Goal: Transaction & Acquisition: Purchase product/service

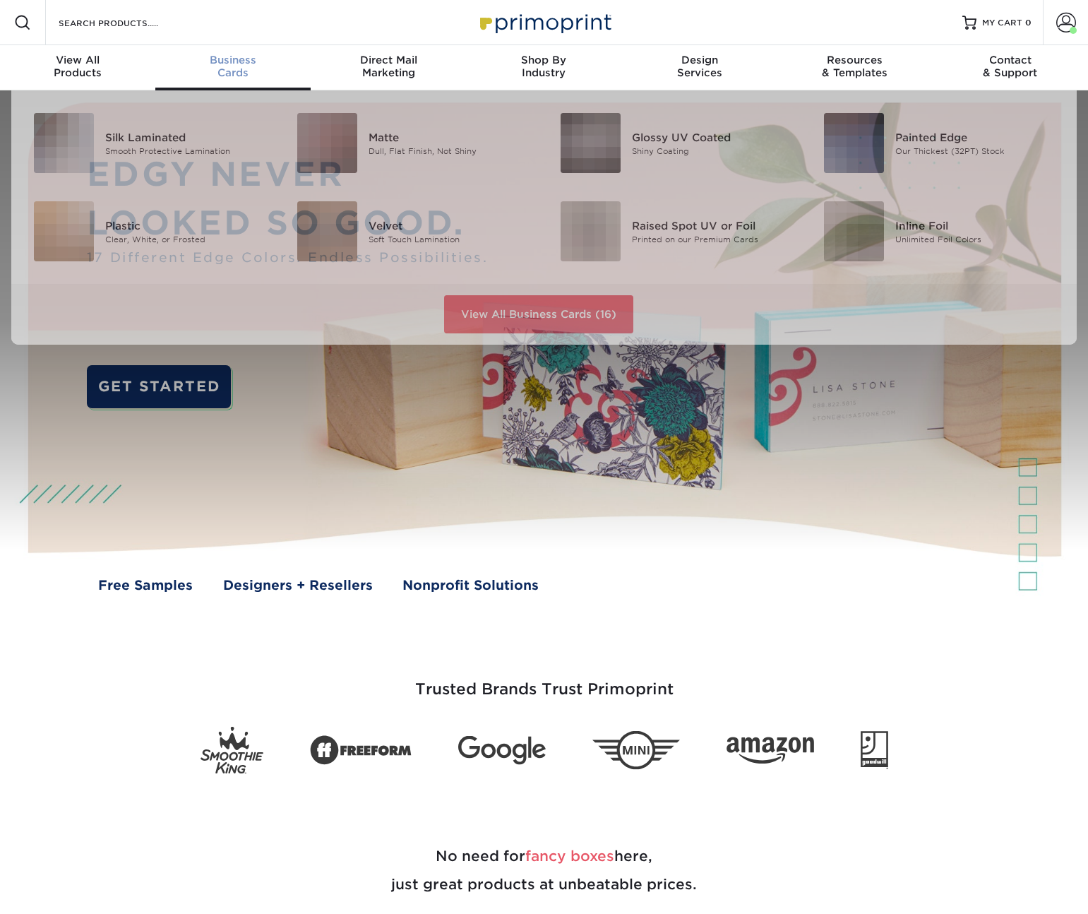
click at [227, 65] on span "Business" at bounding box center [232, 60] width 155 height 13
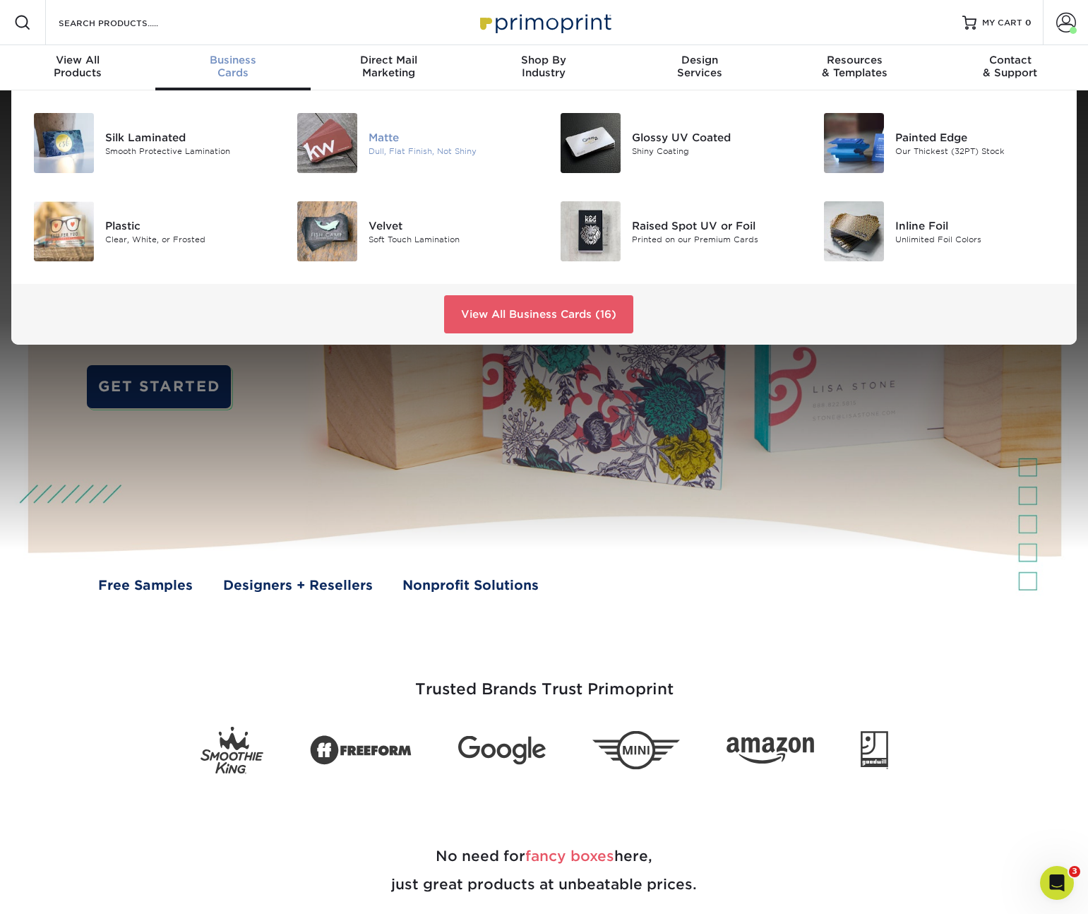
click at [324, 140] on img at bounding box center [327, 143] width 60 height 60
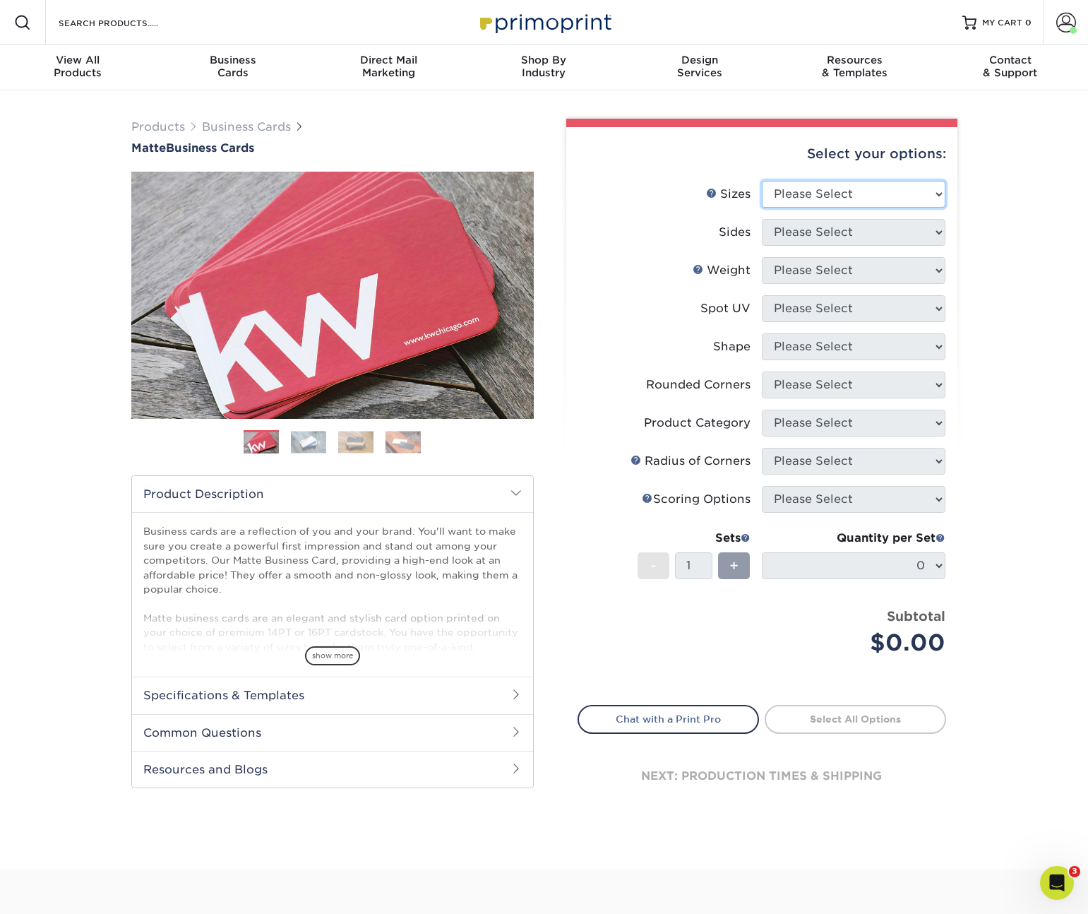
click at [823, 201] on select "Please Select 1.5" x 3.5" - Mini 1.75" x 3.5" - Mini 2" x 2" - Square 2" x 3" -…" at bounding box center [854, 194] width 184 height 27
select select "2.00x3.50"
click at [762, 181] on select "Please Select 1.5" x 3.5" - Mini 1.75" x 3.5" - Mini 2" x 2" - Square 2" x 3" -…" at bounding box center [854, 194] width 184 height 27
click at [834, 240] on select "Please Select Print Both Sides Print Front Only" at bounding box center [854, 232] width 184 height 27
select select "13abbda7-1d64-4f25-8bb2-c179b224825d"
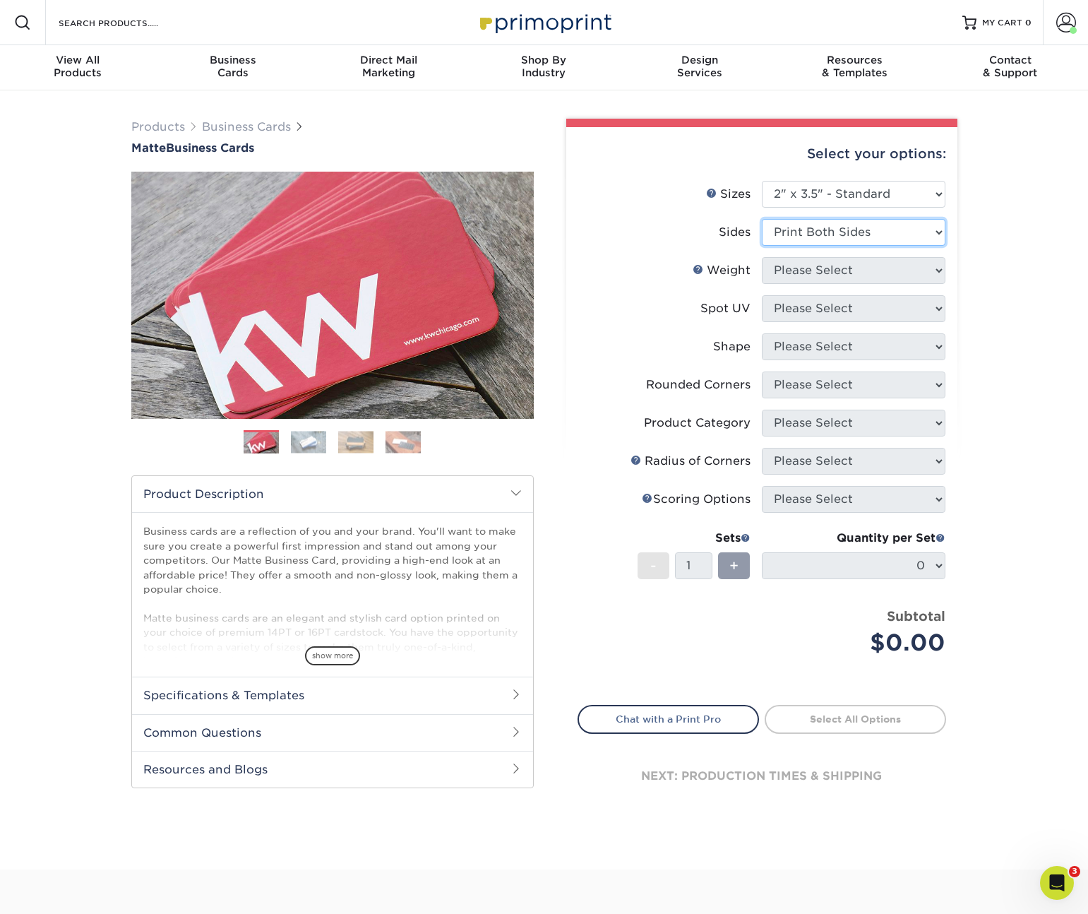
click at [762, 219] on select "Please Select Print Both Sides Print Front Only" at bounding box center [854, 232] width 184 height 27
click at [833, 270] on select "Please Select 16PT 14PT" at bounding box center [854, 270] width 184 height 27
select select "14PT"
click at [762, 257] on select "Please Select 16PT 14PT" at bounding box center [854, 270] width 184 height 27
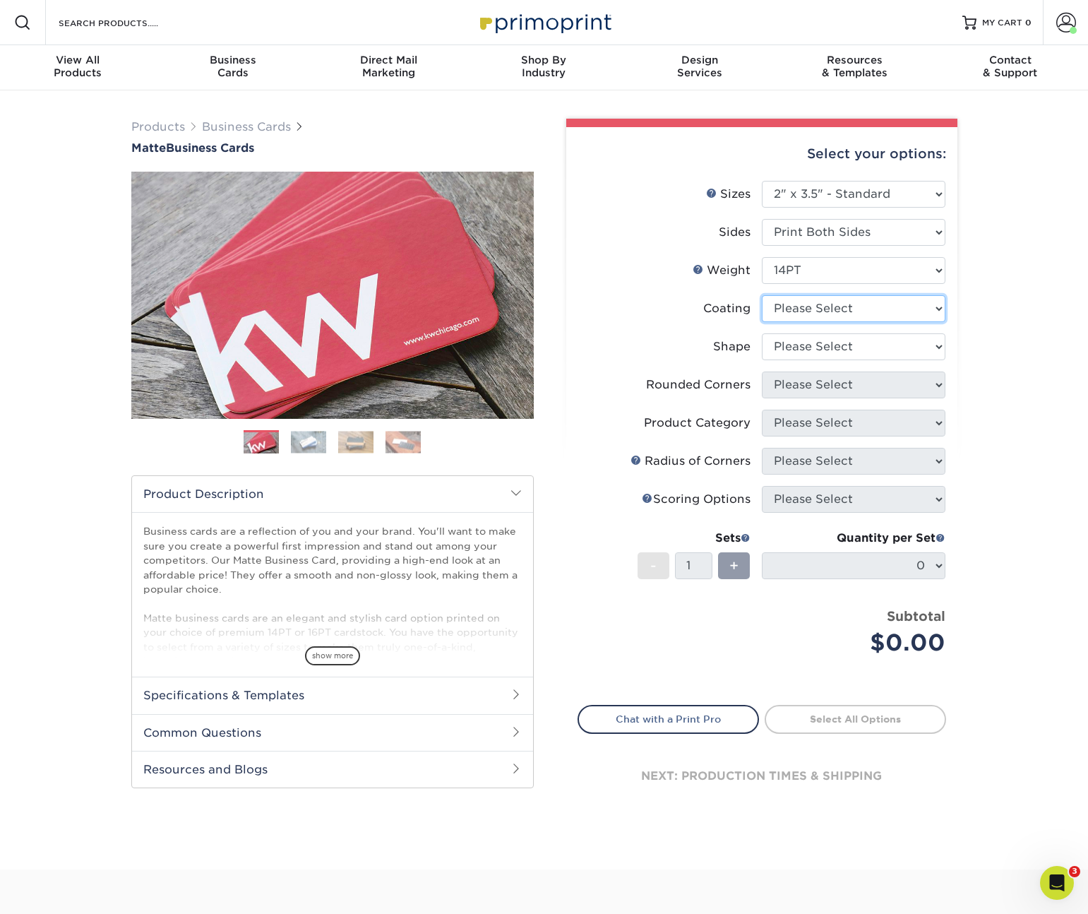
click at [834, 310] on select at bounding box center [854, 308] width 184 height 27
select select "121bb7b5-3b4d-429f-bd8d-bbf80e953313"
click at [762, 295] on select at bounding box center [854, 308] width 184 height 27
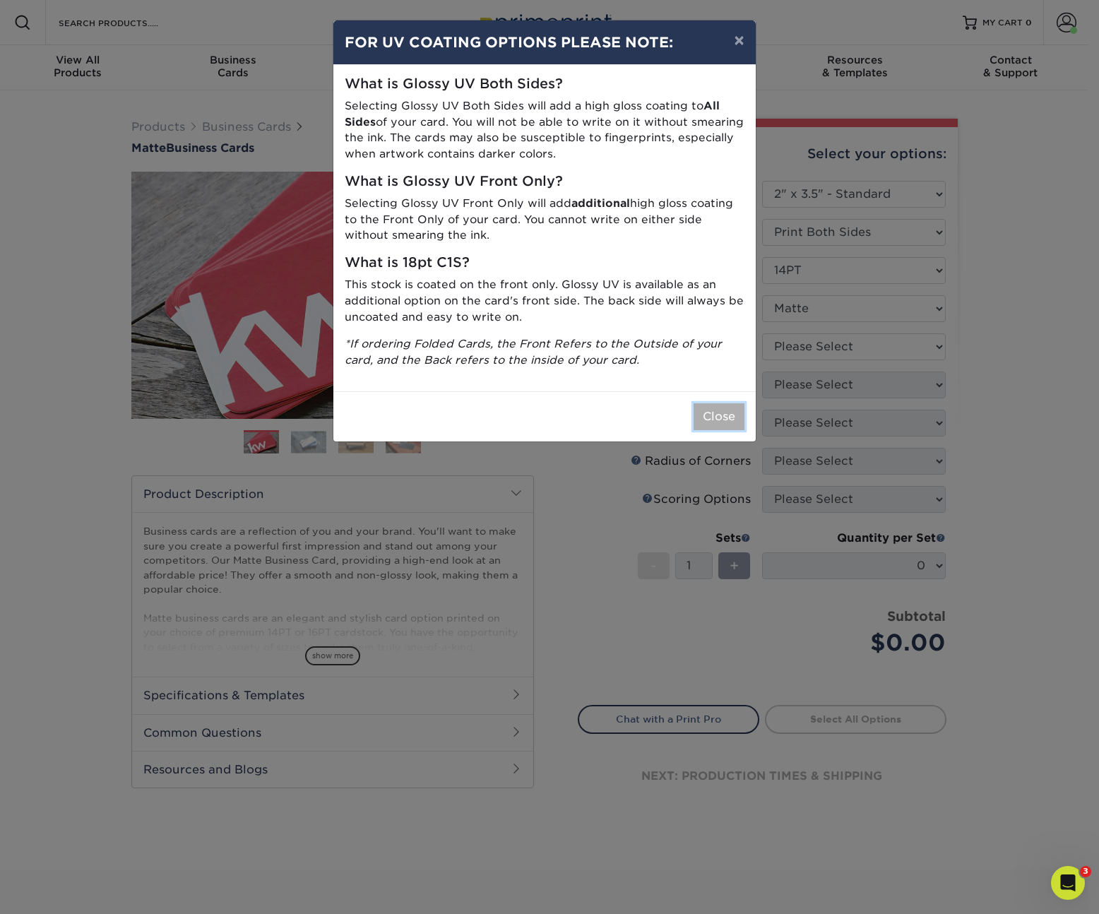
click at [732, 412] on button "Close" at bounding box center [718, 416] width 51 height 27
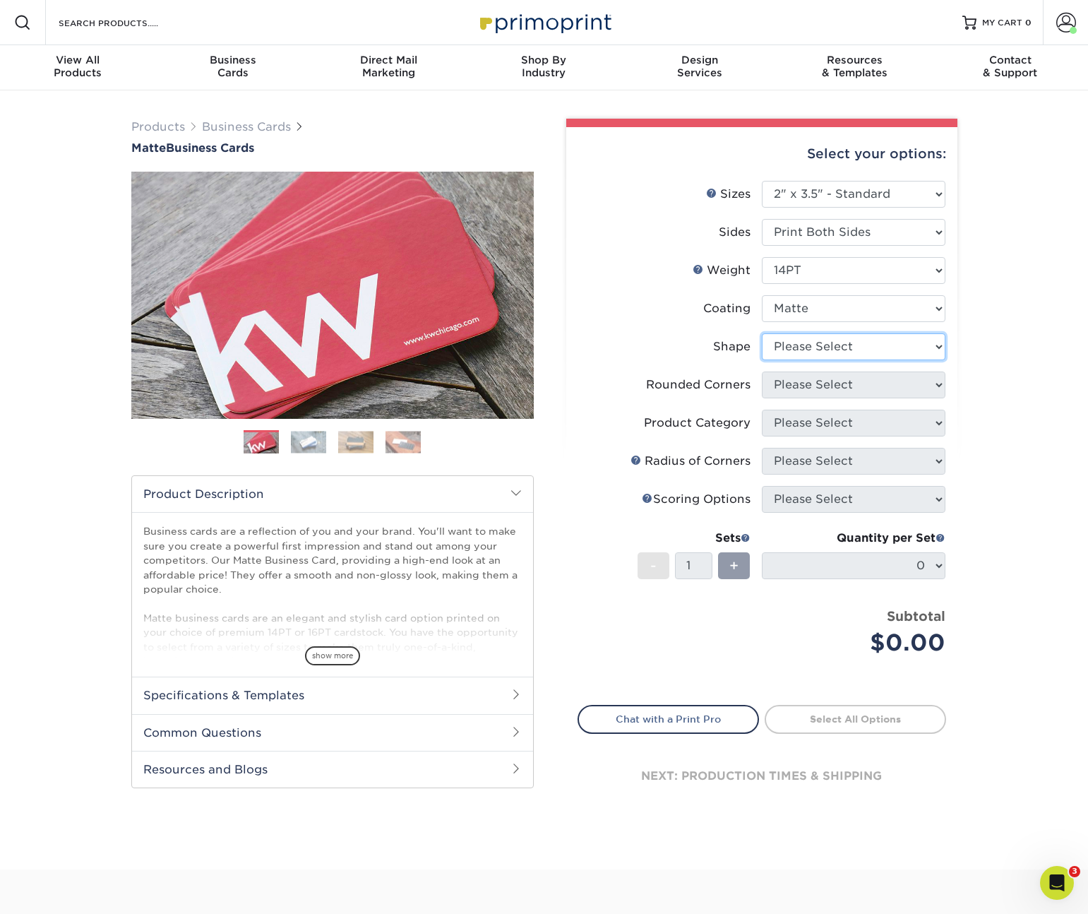
click at [853, 337] on select "Please Select Standard" at bounding box center [854, 346] width 184 height 27
select select "standard"
click at [762, 333] on select "Please Select Standard" at bounding box center [854, 346] width 184 height 27
click at [810, 350] on select "Please Select Standard" at bounding box center [854, 346] width 184 height 27
click at [762, 333] on select "Please Select Standard" at bounding box center [854, 346] width 184 height 27
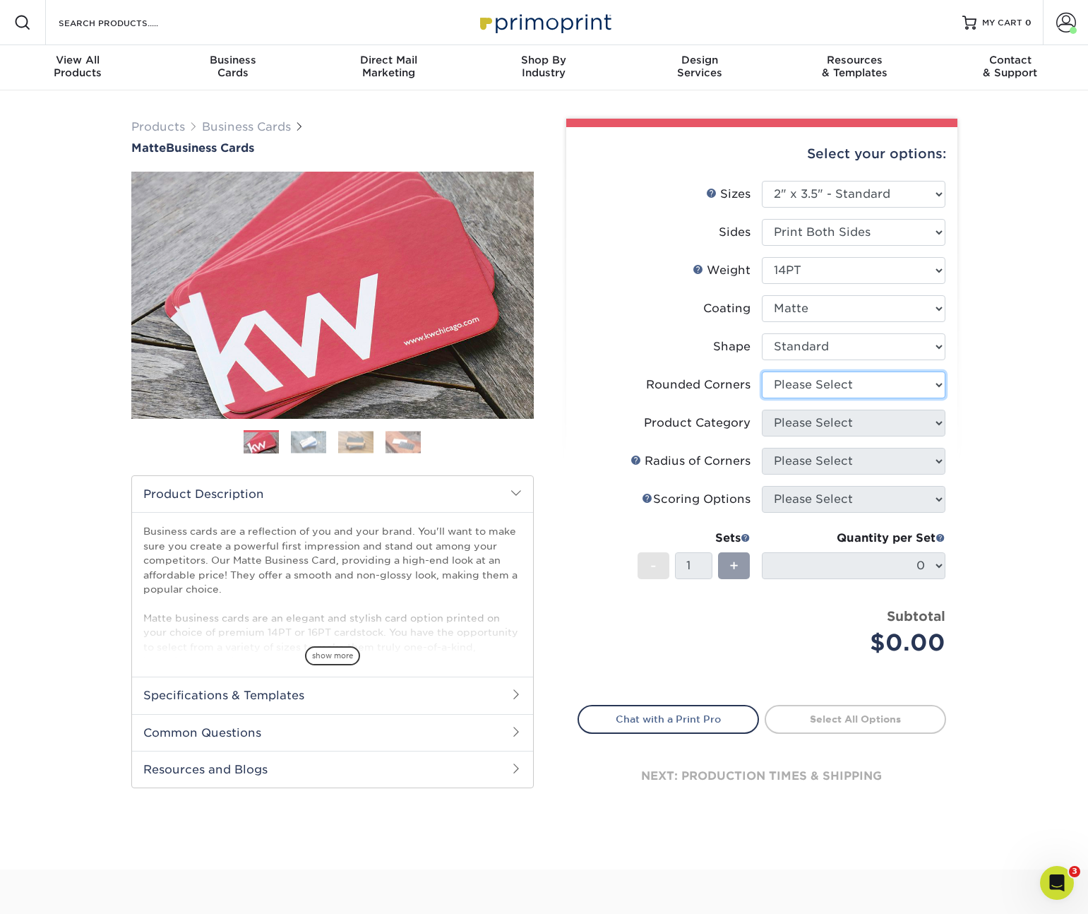
click at [811, 381] on select "Please Select Yes - Round 2 Corners Yes - Round 4 Corners No" at bounding box center [854, 384] width 184 height 27
select select "0"
click at [762, 371] on select "Please Select Yes - Round 2 Corners Yes - Round 4 Corners No" at bounding box center [854, 384] width 184 height 27
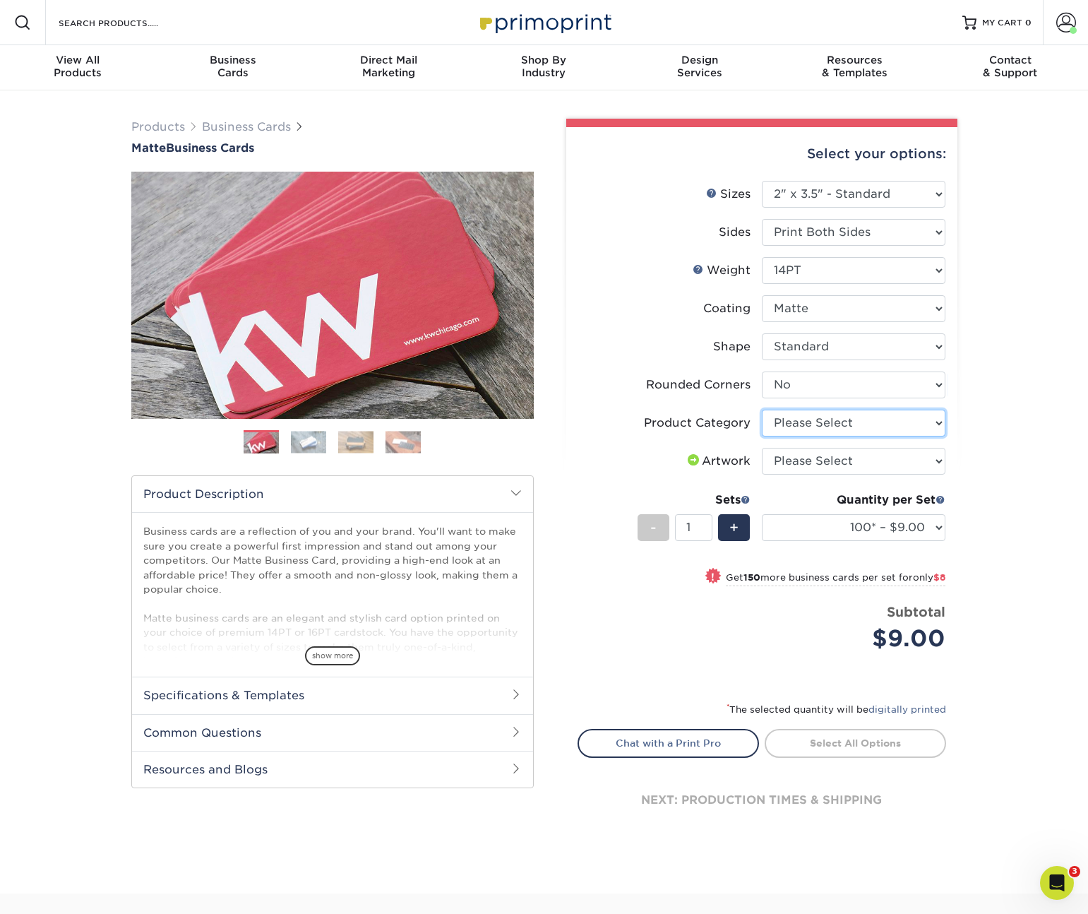
click at [844, 428] on select "Please Select Business Cards" at bounding box center [854, 423] width 184 height 27
select select "3b5148f1-0588-4f88-a218-97bcfdce65c1"
click at [762, 410] on select "Please Select Business Cards" at bounding box center [854, 423] width 184 height 27
click at [859, 464] on select "Please Select I will upload files I need a design - $100" at bounding box center [854, 461] width 184 height 27
select select "upload"
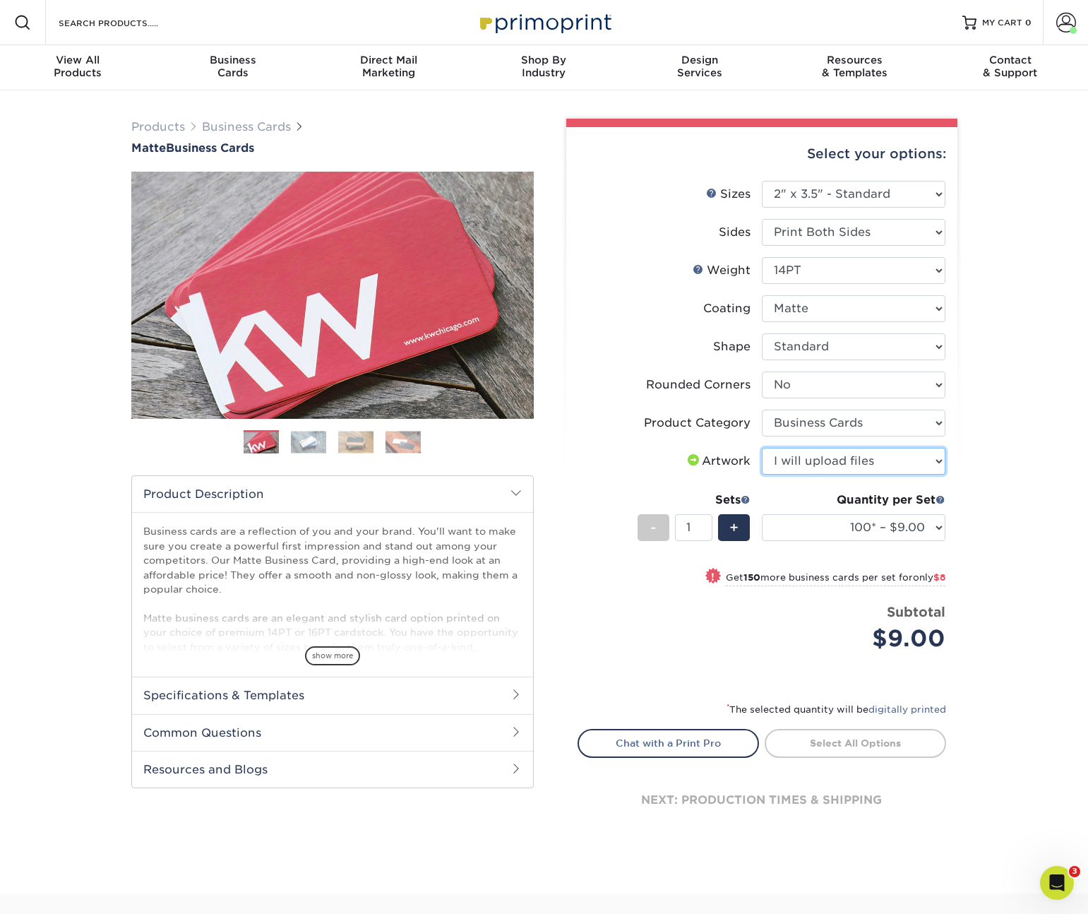
click at [762, 448] on select "Please Select I will upload files I need a design - $100" at bounding box center [854, 461] width 184 height 27
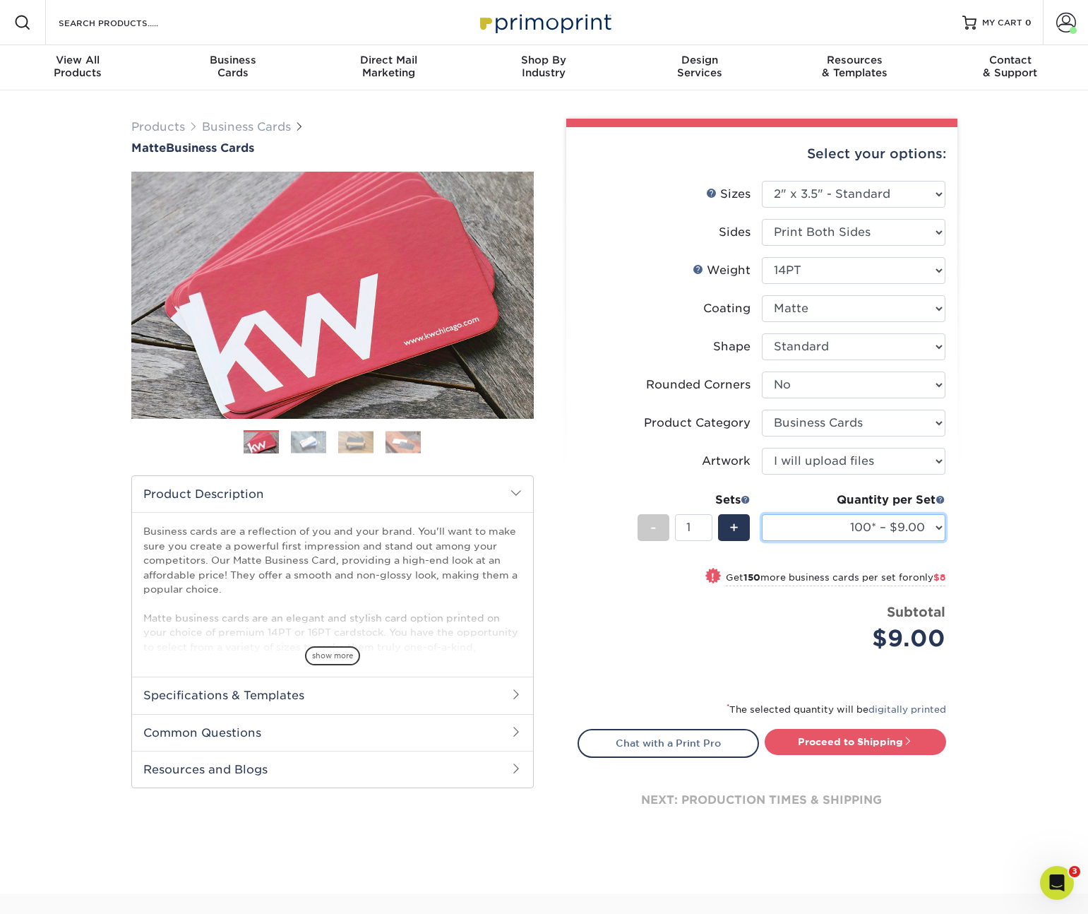
click at [908, 527] on select "100* – $9.00 250* – $17.00 500 – $33.00 1000 – $42.00 2500 – $75.00 5000 – $143…" at bounding box center [854, 527] width 184 height 27
select select "250* – $17.00"
click at [762, 514] on select "100* – $9.00 250* – $17.00 500 – $33.00 1000 – $42.00 2500 – $75.00 5000 – $143…" at bounding box center [854, 527] width 184 height 27
click at [850, 741] on link "Proceed to Shipping" at bounding box center [855, 741] width 181 height 25
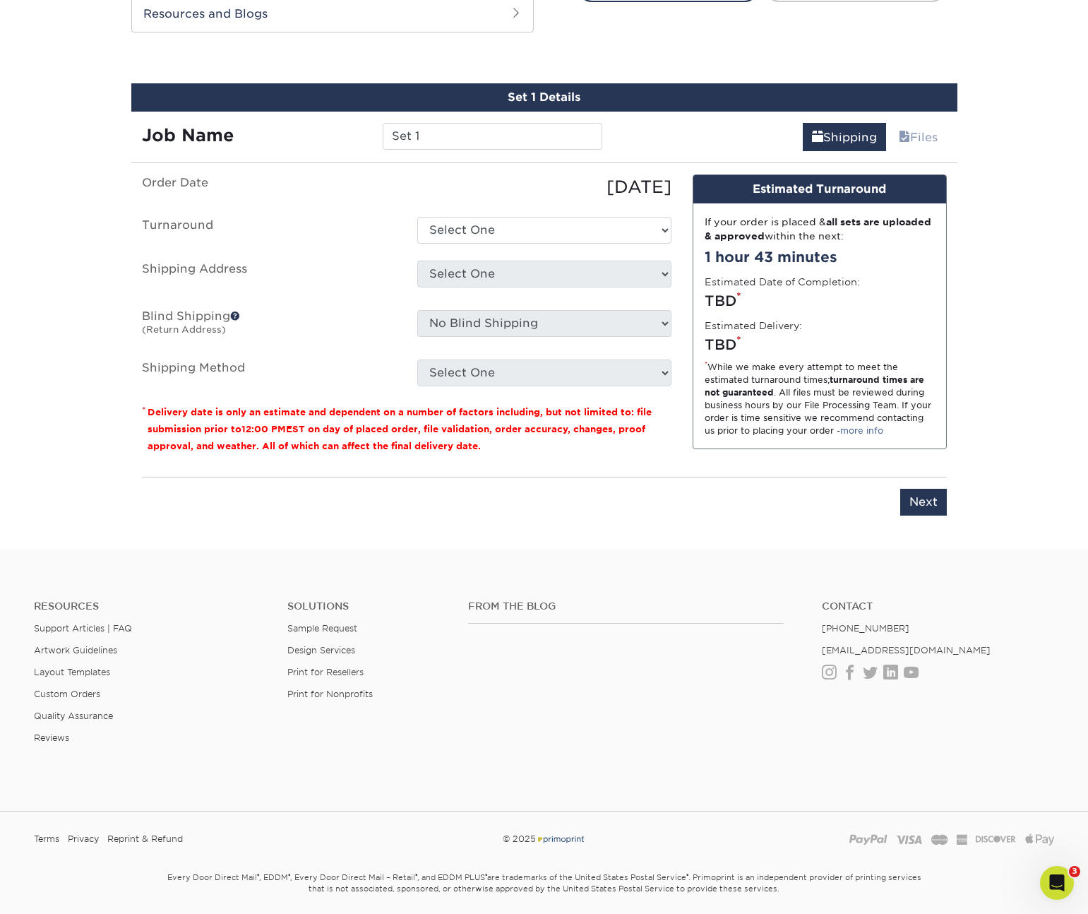
scroll to position [768, 0]
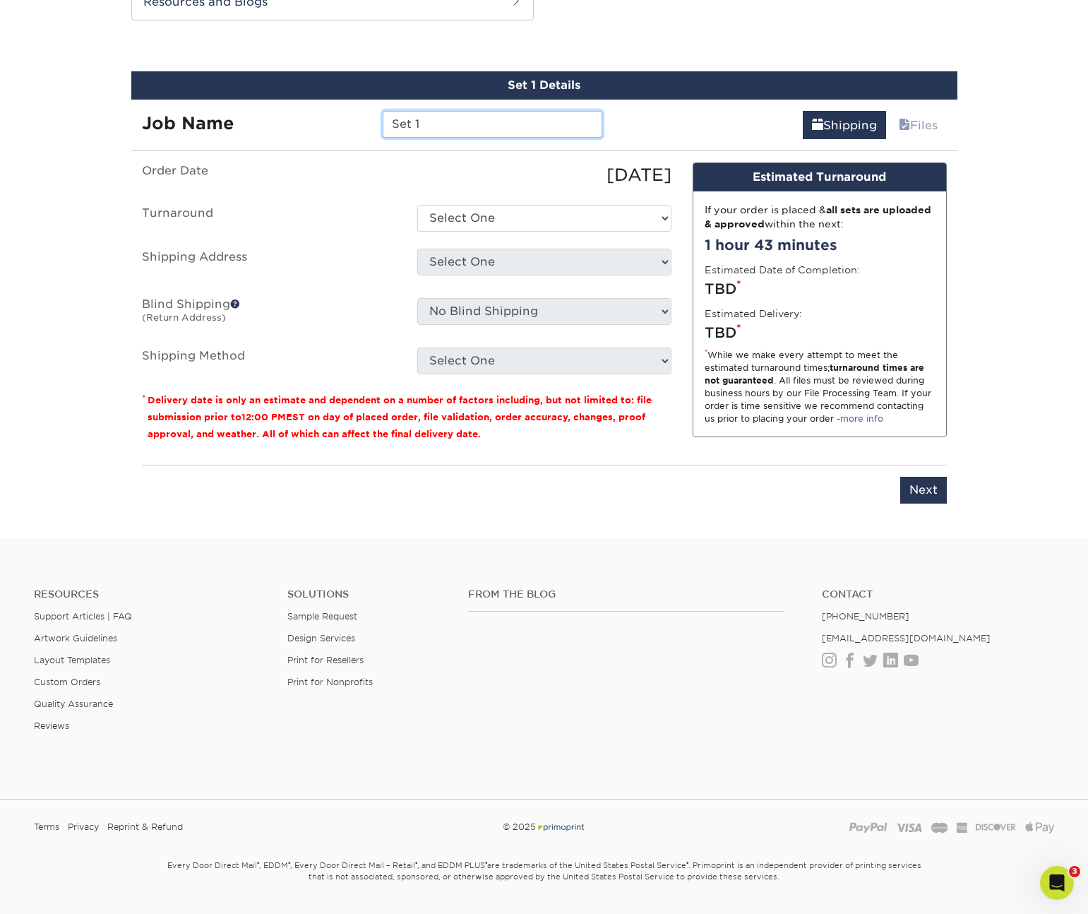
drag, startPoint x: 321, startPoint y: 114, endPoint x: 294, endPoint y: 112, distance: 26.9
click at [291, 114] on div "Job Name Set 1" at bounding box center [372, 124] width 482 height 27
type input "250-MaddieScott-BR"
click at [461, 227] on select "Select One 2-4 Business Days 2 Day Next Business Day" at bounding box center [544, 218] width 254 height 27
select select "56f96fba-ecd4-4e1b-a4a4-6bff8fef1ff9"
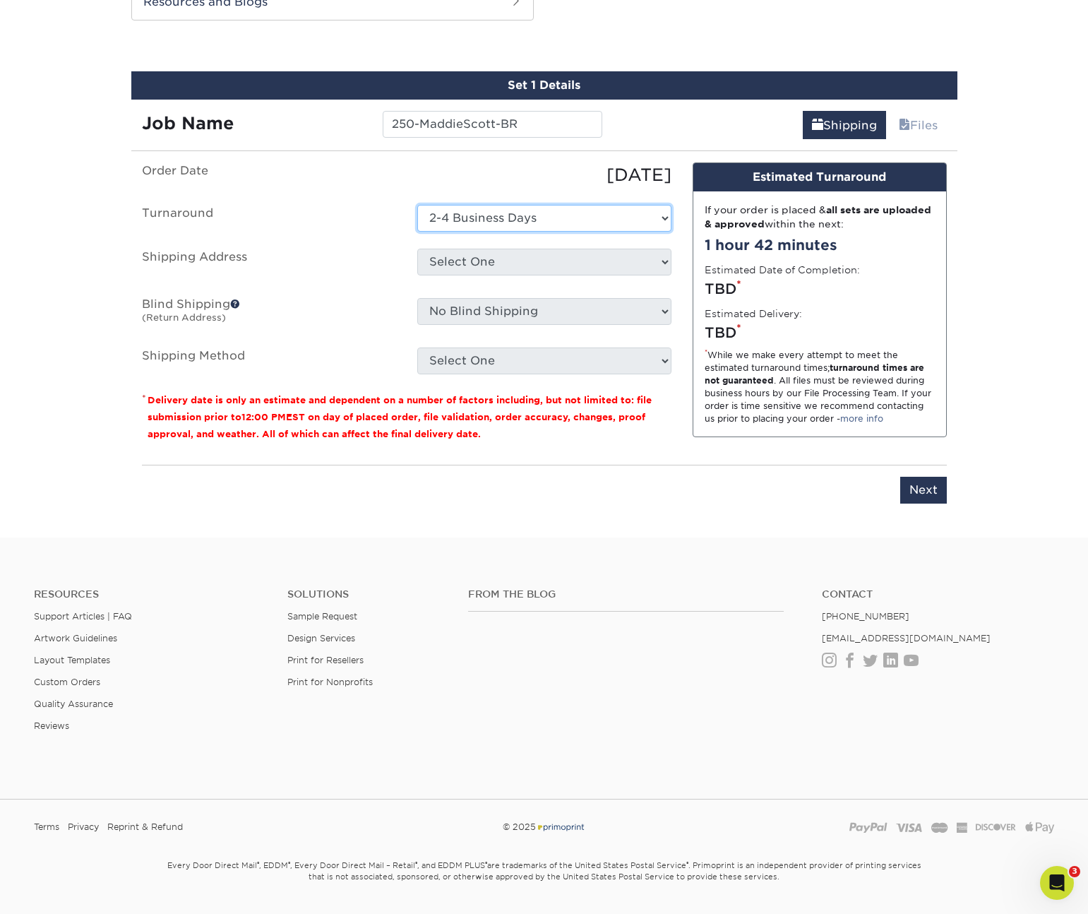
click at [417, 205] on select "Select One 2-4 Business Days 2 Day Next Business Day" at bounding box center [544, 218] width 254 height 27
click at [475, 258] on select "Select One Acadiana Office Baton Rouge - Business Cards Baton Rouge Production …" at bounding box center [544, 262] width 254 height 27
select select "255257"
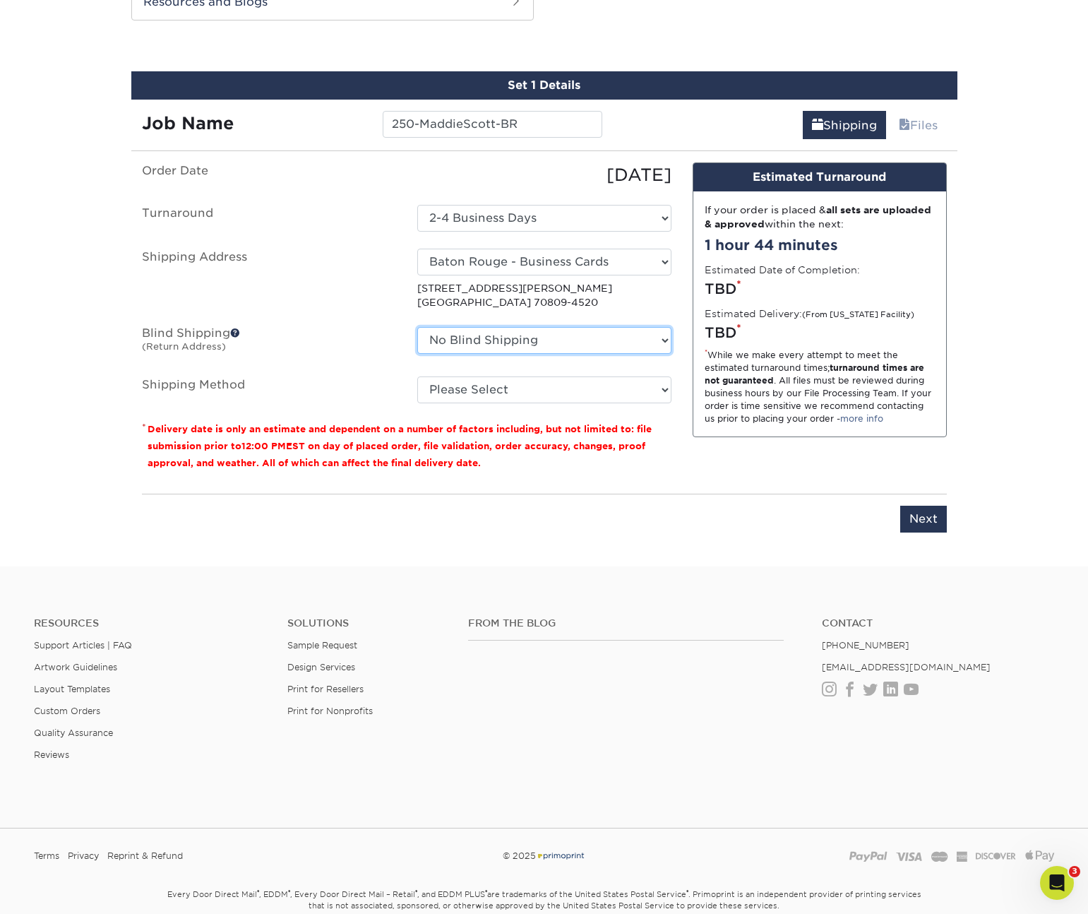
click at [537, 336] on select "No Blind Shipping Acadiana Office Baton Rouge - Business Cards Baton Rouge Prod…" at bounding box center [544, 340] width 254 height 27
click at [441, 386] on select "Please Select Ground Shipping (+$7.84) 3 Day Shipping Service (+$15.33) 2 Day A…" at bounding box center [544, 389] width 254 height 27
select select "03"
click at [417, 376] on select "Please Select Ground Shipping (+$7.84) 3 Day Shipping Service (+$15.33) 2 Day A…" at bounding box center [544, 389] width 254 height 27
click at [926, 515] on input "Next" at bounding box center [923, 519] width 47 height 27
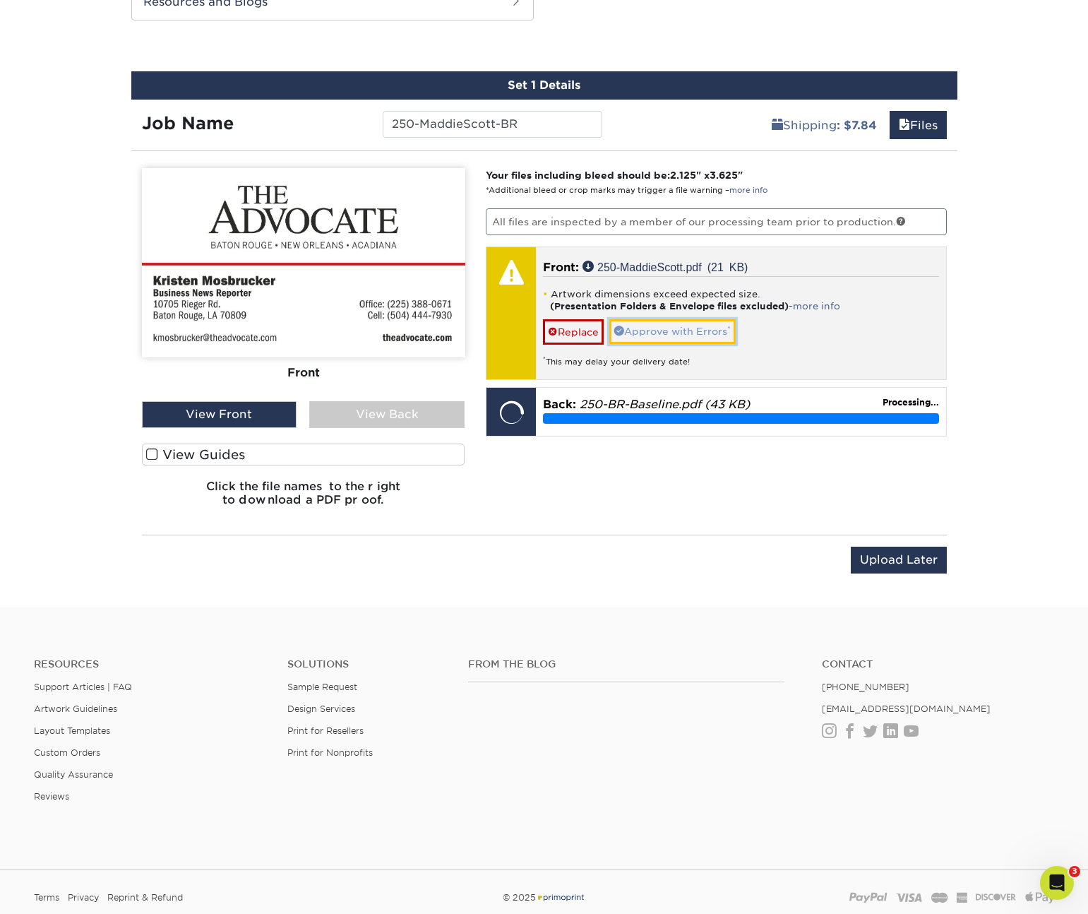
click at [655, 334] on link "Approve with Errors *" at bounding box center [672, 331] width 126 height 24
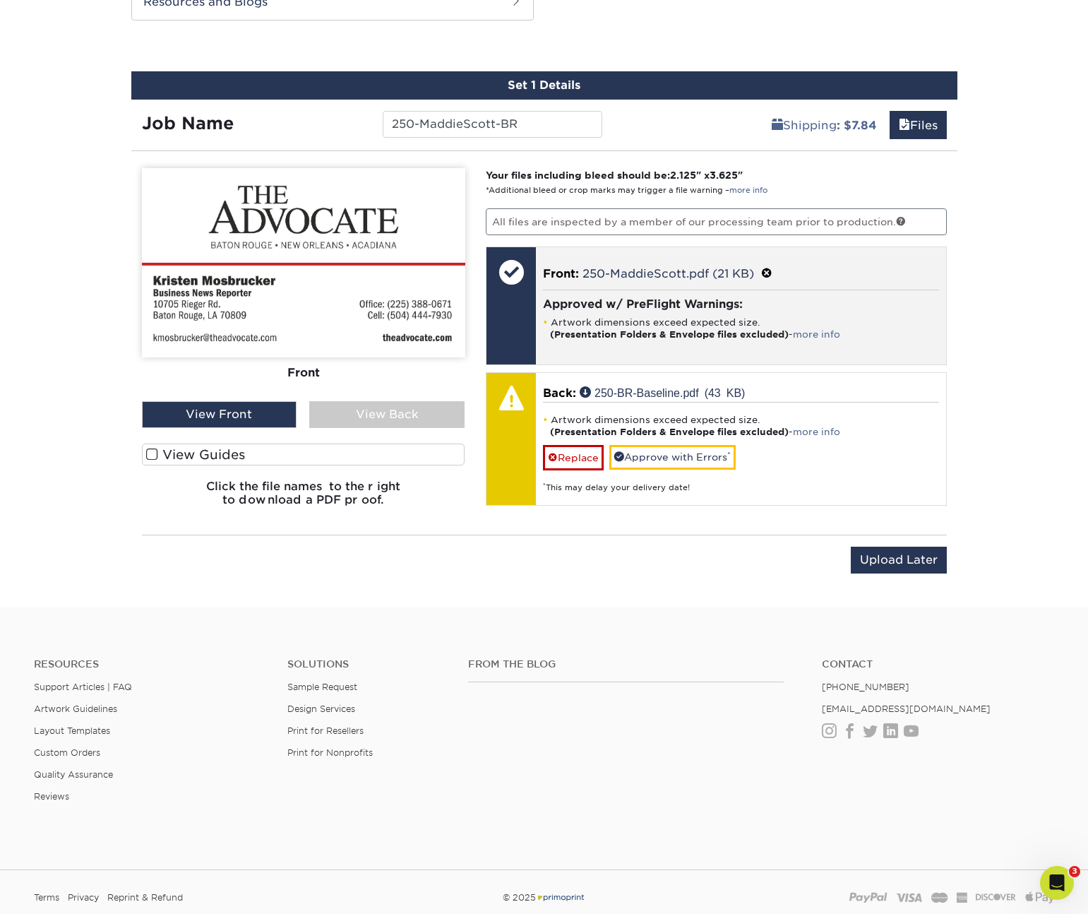
click at [769, 274] on span at bounding box center [766, 273] width 11 height 13
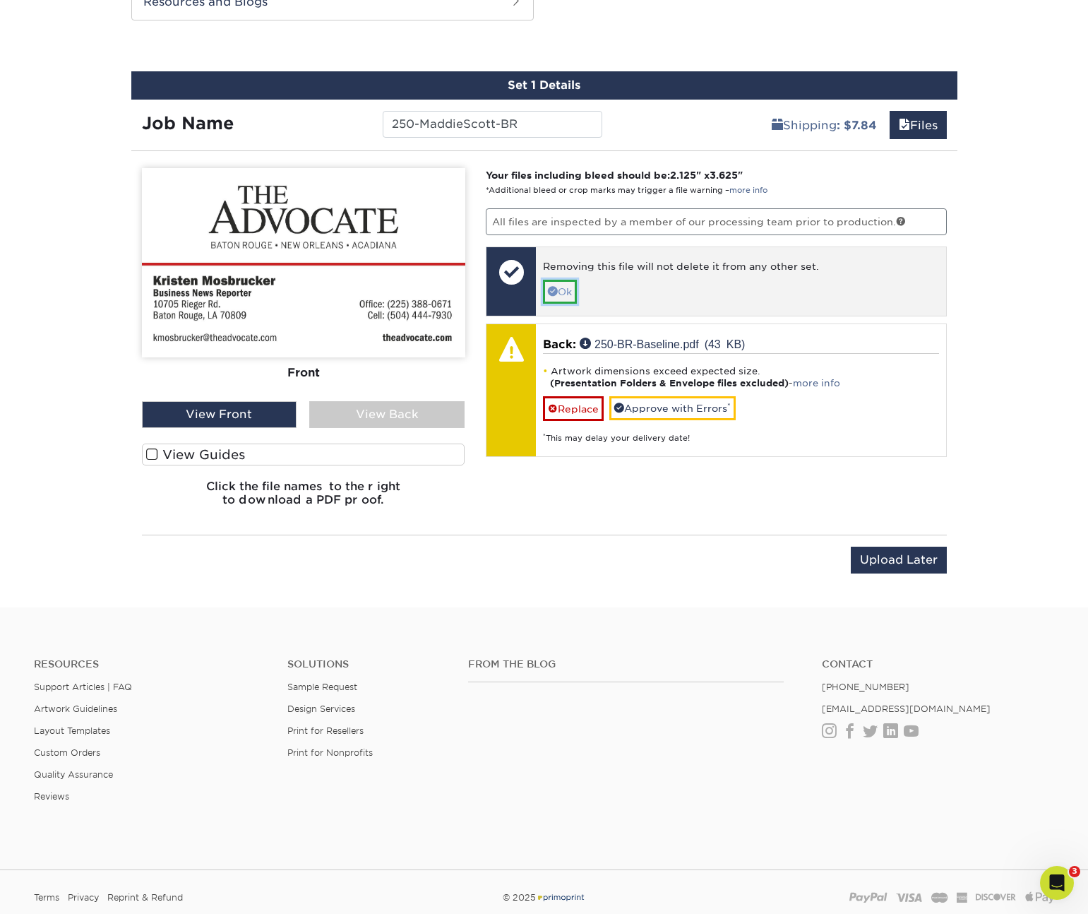
click at [566, 289] on link "Ok" at bounding box center [560, 292] width 34 height 24
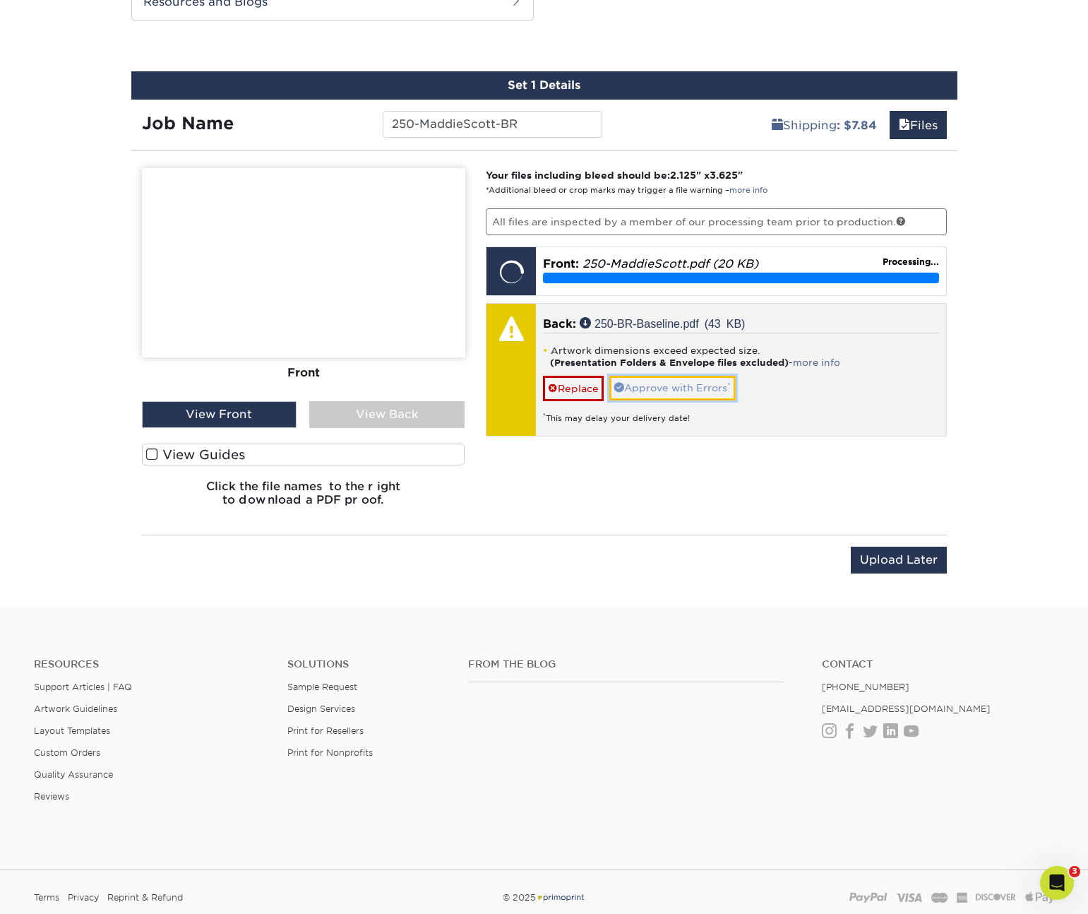
click at [693, 393] on link "Approve with Errors *" at bounding box center [672, 388] width 126 height 24
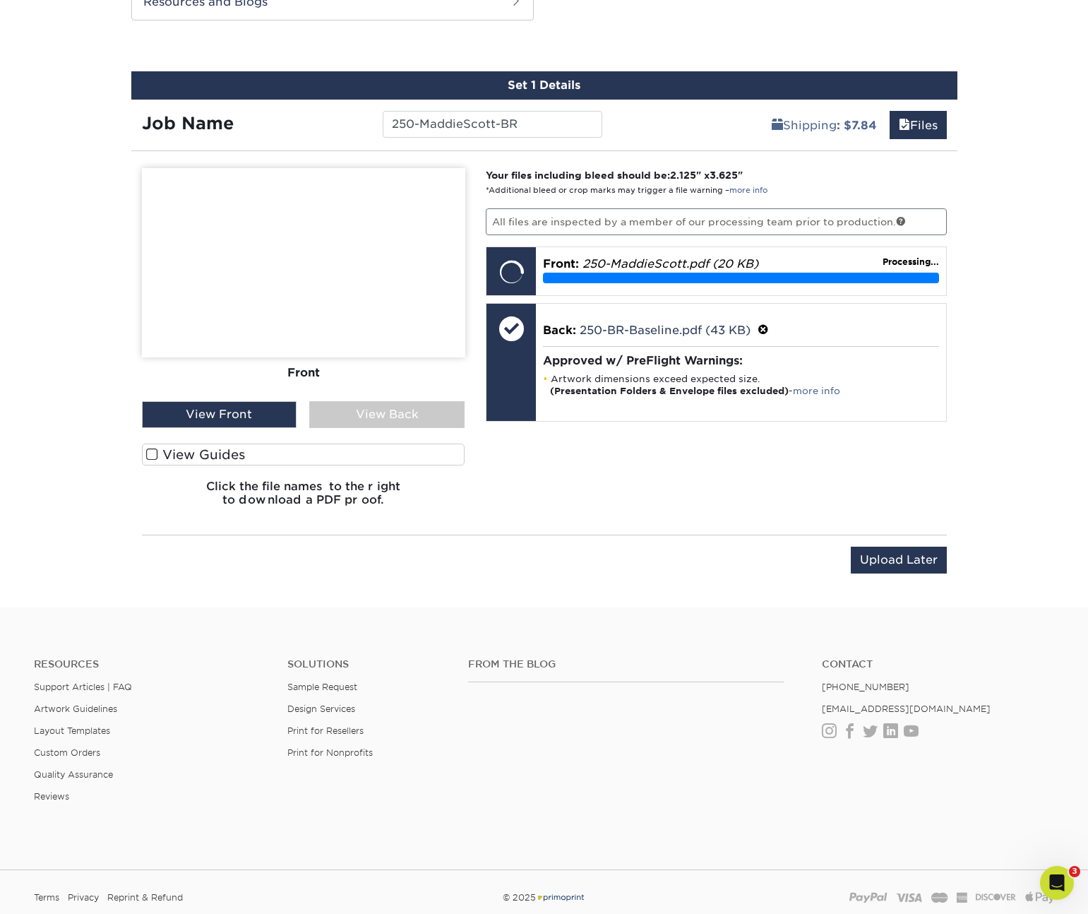
click at [153, 453] on span at bounding box center [152, 454] width 12 height 13
click at [0, 0] on input "View Guides" at bounding box center [0, 0] width 0 height 0
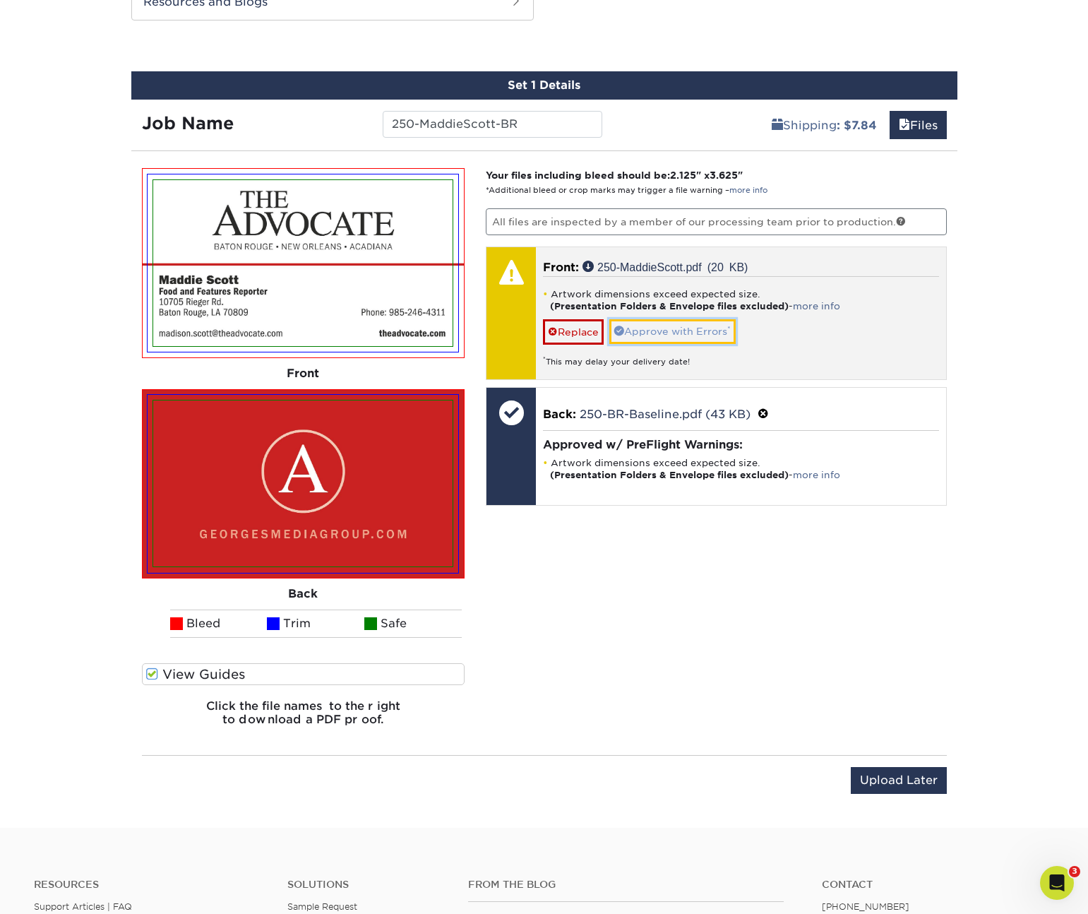
click at [645, 334] on link "Approve with Errors *" at bounding box center [672, 331] width 126 height 24
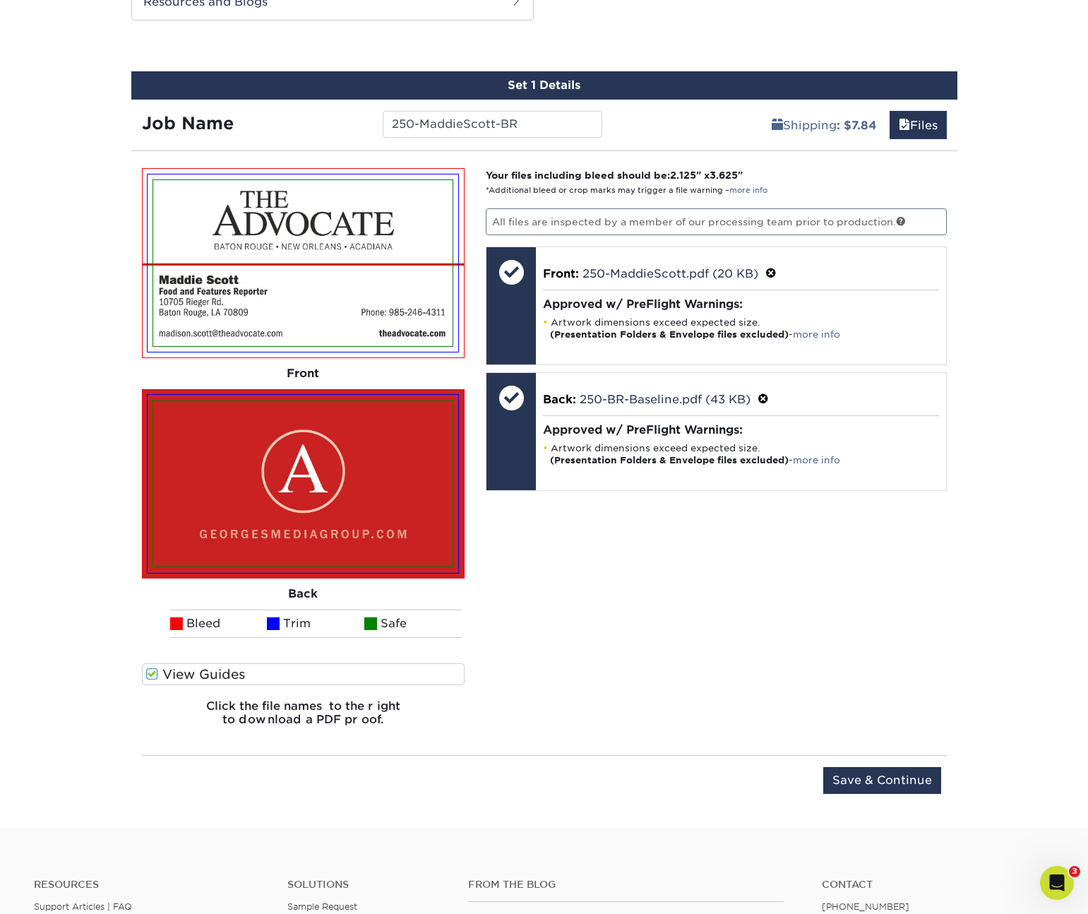
click at [720, 609] on div "Your files including bleed should be: 2.125 " x 3.625 " *Additional bleed or cr…" at bounding box center [716, 453] width 482 height 570
click at [894, 773] on input "Save & Continue" at bounding box center [882, 780] width 118 height 27
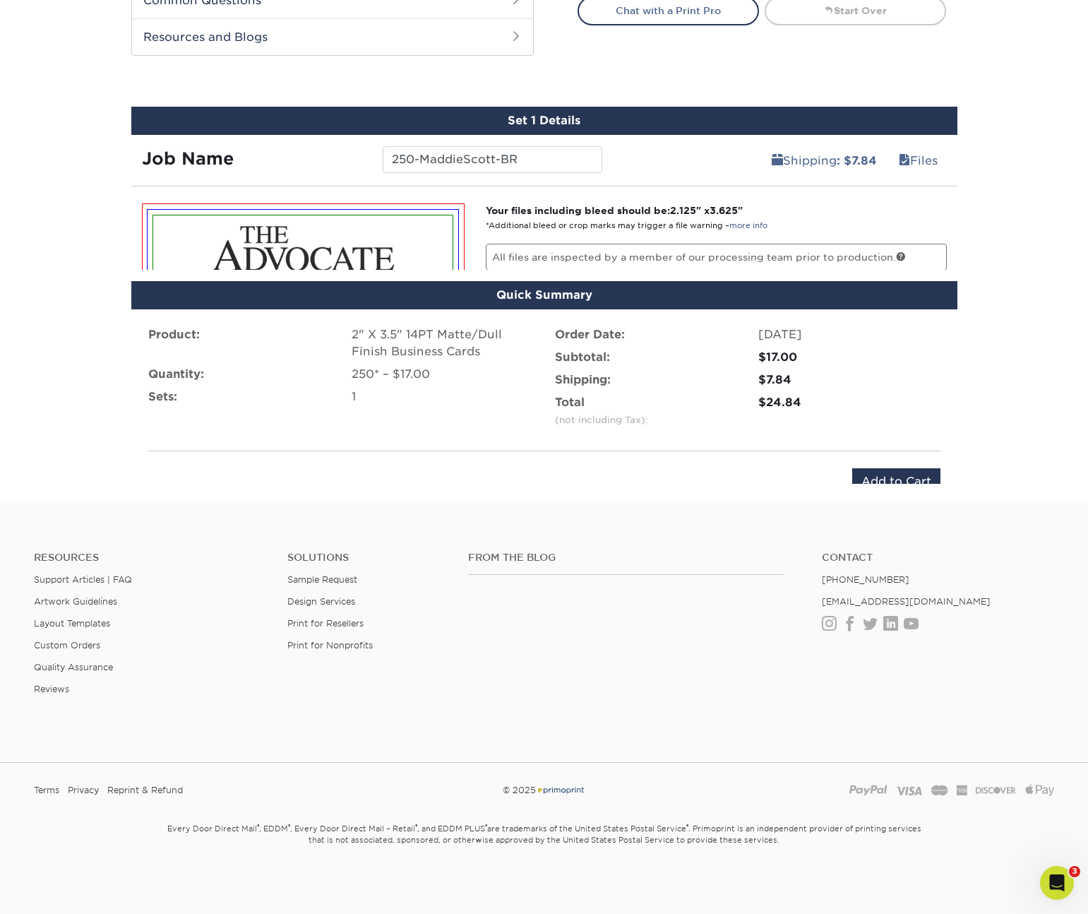
scroll to position [677, 0]
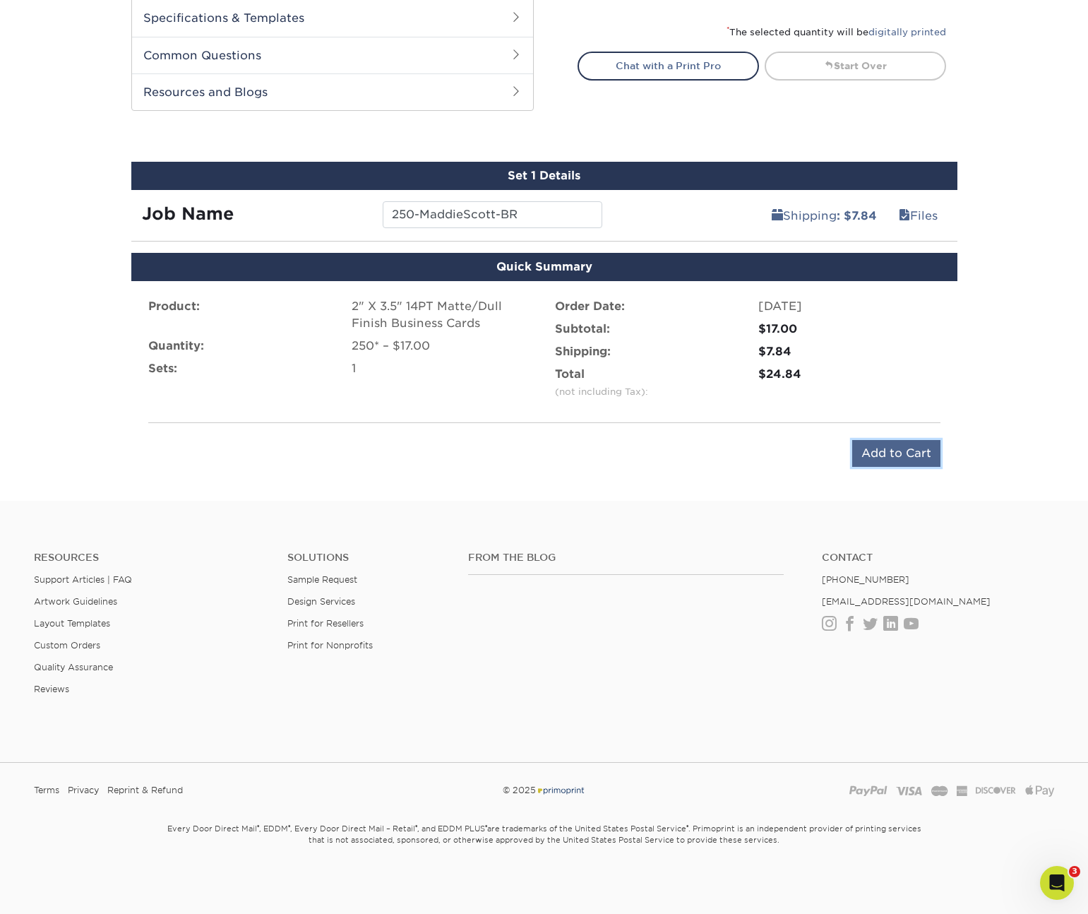
click at [895, 449] on input "Add to Cart" at bounding box center [896, 453] width 88 height 27
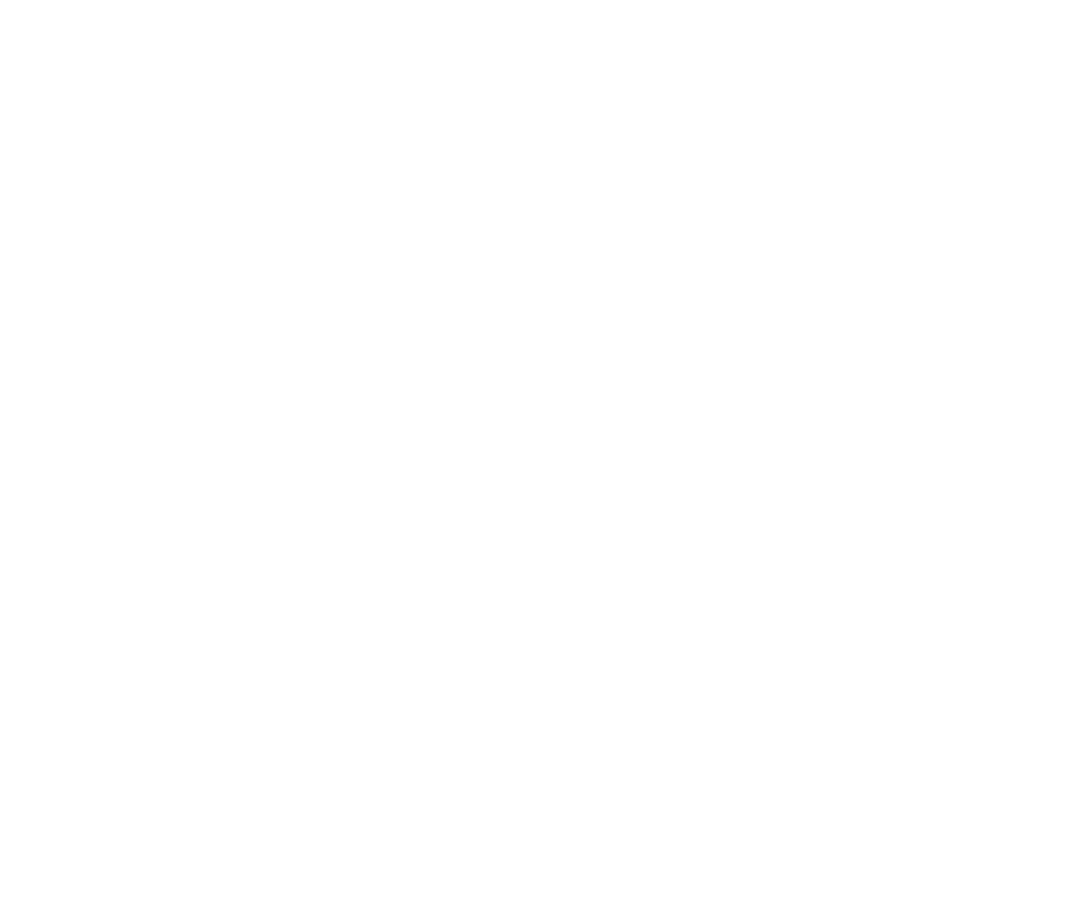
select select "255054"
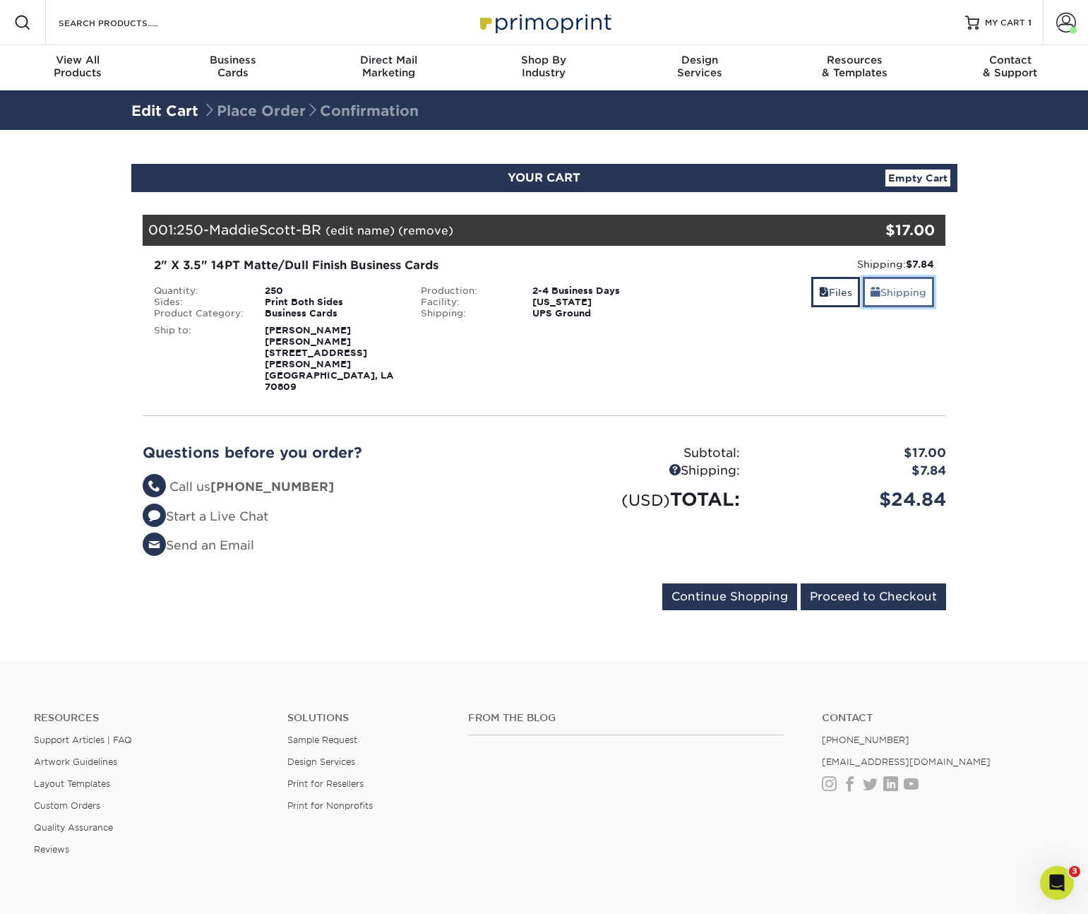
click at [895, 290] on link "Shipping" at bounding box center [898, 292] width 71 height 30
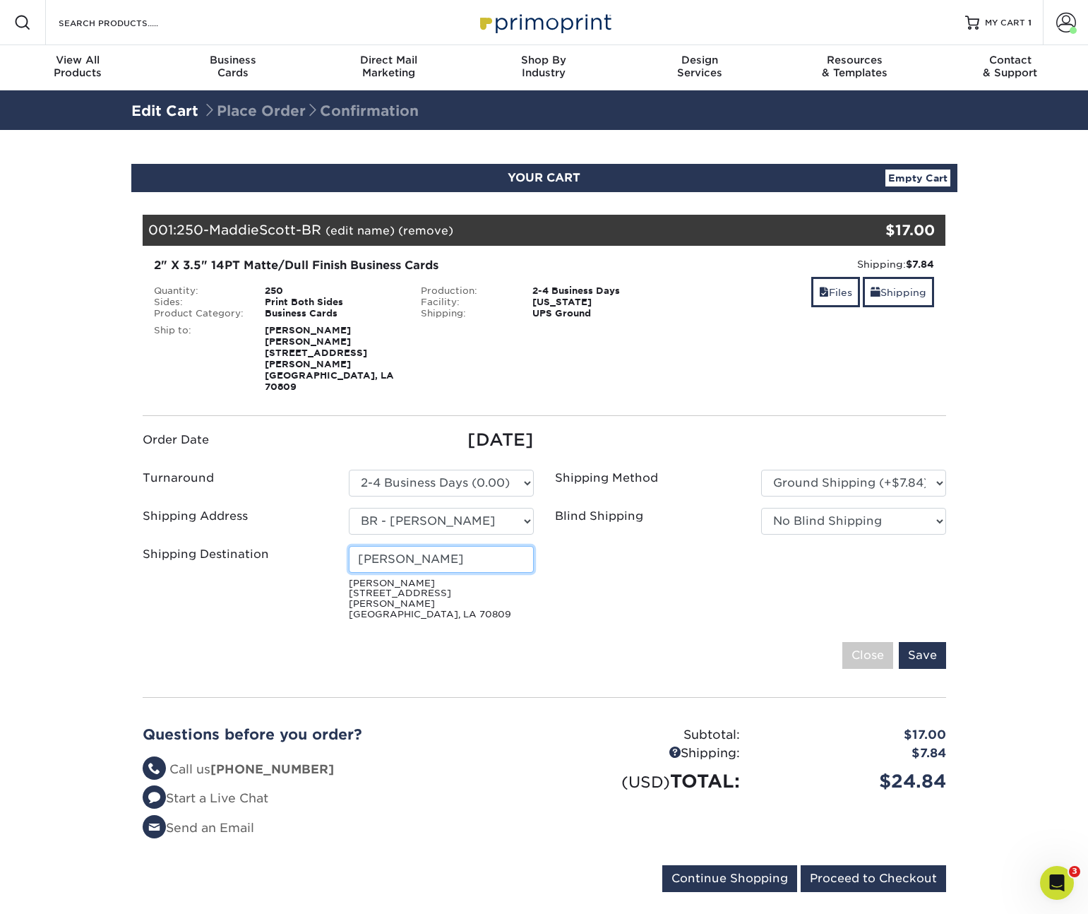
drag, startPoint x: 347, startPoint y: 539, endPoint x: 321, endPoint y: 539, distance: 26.1
click at [321, 546] on div "Shipping Destination Mary Dicharry 10705 Reiger Rd Baton Rouge, LA 70809" at bounding box center [338, 586] width 412 height 80
type input "Maddie Scott"
click at [947, 627] on div "Your Cart is Empty View Account Active Orders Order History Contact Us Business…" at bounding box center [544, 550] width 826 height 717
click at [936, 642] on input "Save" at bounding box center [922, 655] width 47 height 27
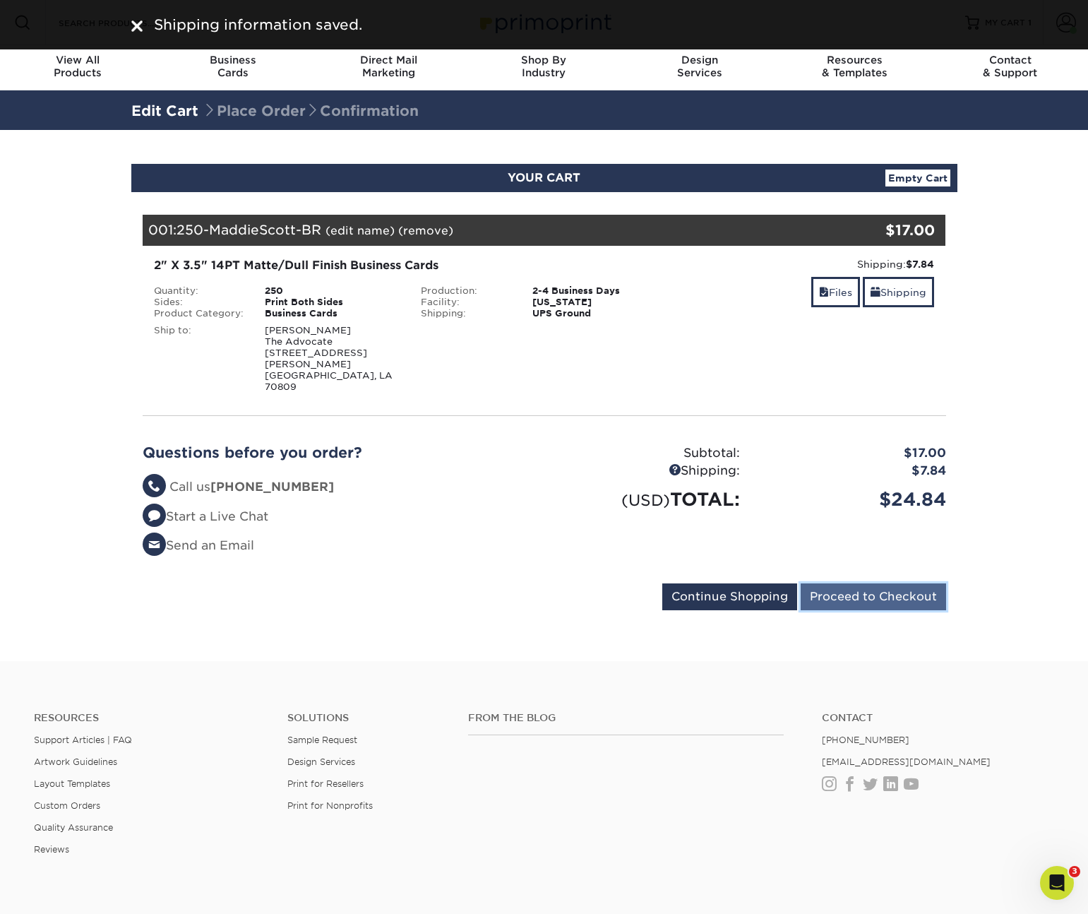
click at [859, 583] on input "Proceed to Checkout" at bounding box center [873, 596] width 145 height 27
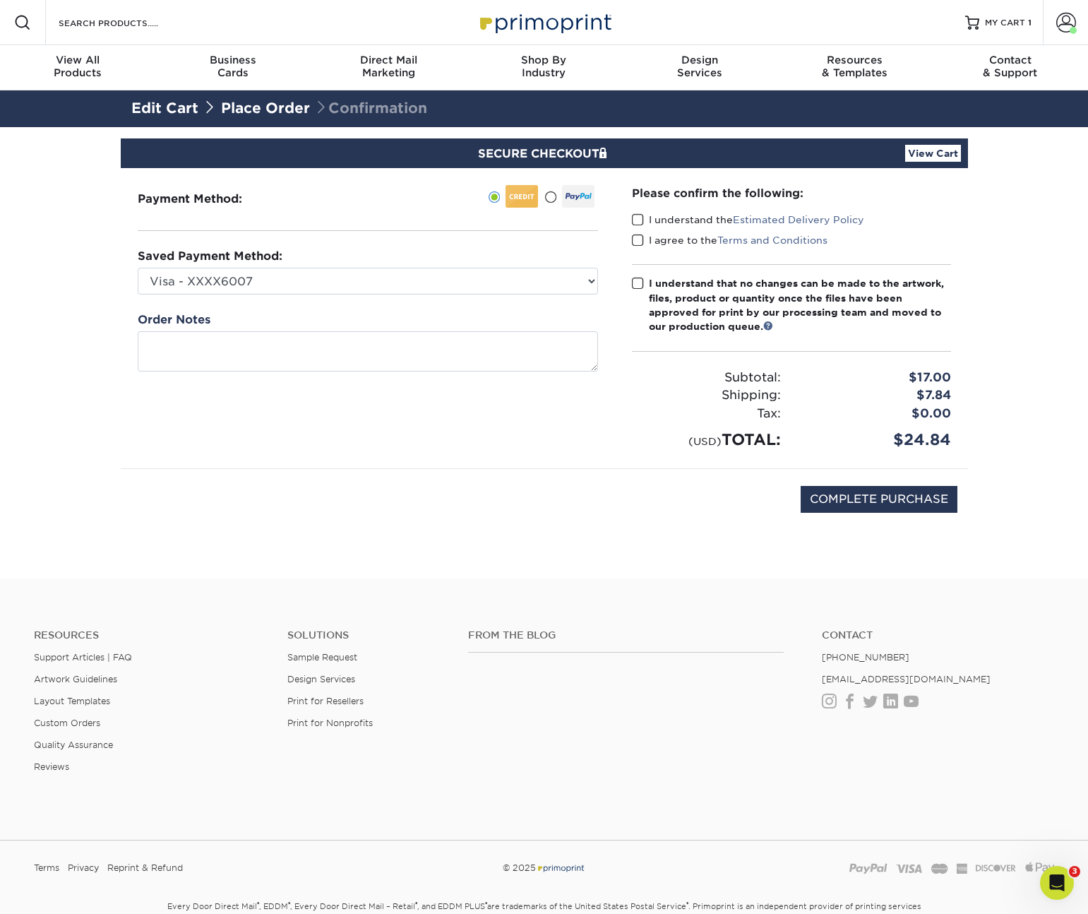
drag, startPoint x: 636, startPoint y: 216, endPoint x: 644, endPoint y: 253, distance: 37.7
click at [636, 217] on span at bounding box center [638, 219] width 12 height 13
click at [0, 0] on input "I understand the Estimated Delivery Policy" at bounding box center [0, 0] width 0 height 0
click at [644, 256] on div "Please confirm the following: I understand the Estimated Delivery Policy I agre…" at bounding box center [791, 318] width 319 height 266
click at [639, 282] on span at bounding box center [638, 283] width 12 height 13
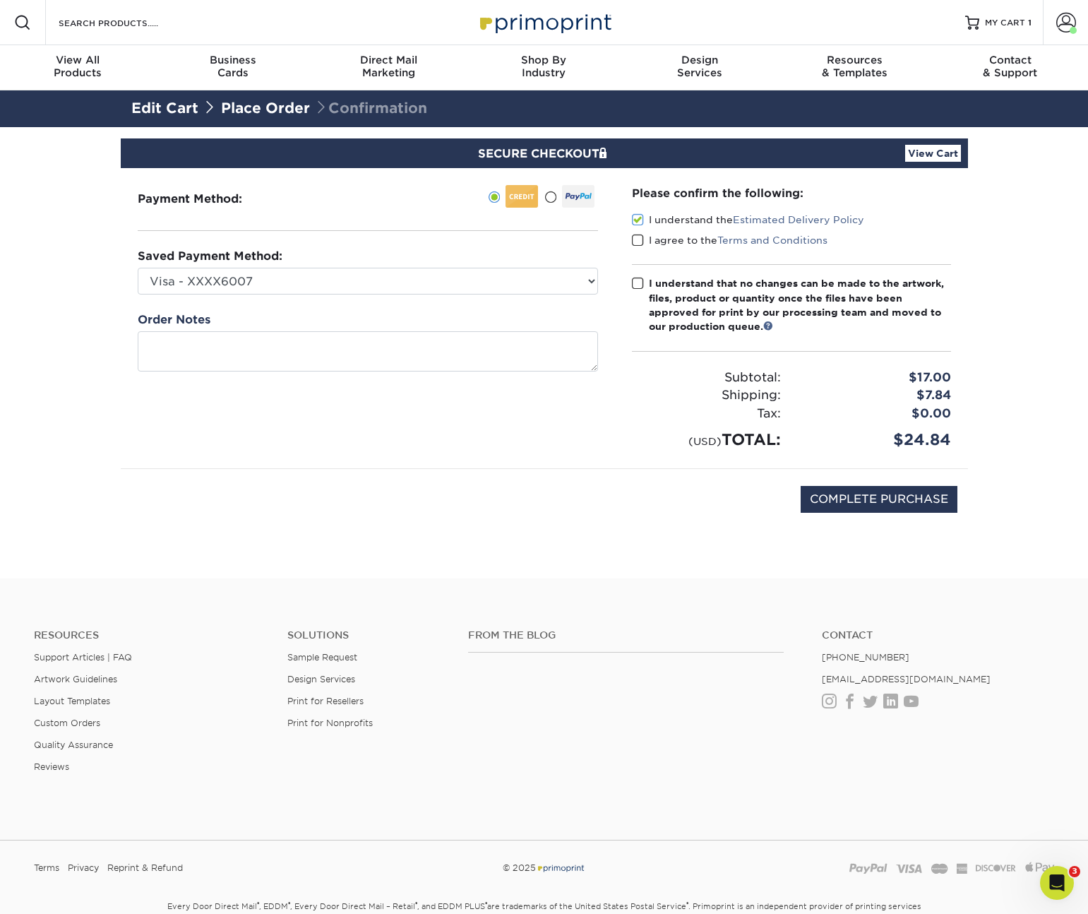
click at [0, 0] on input "I understand that no changes can be made to the artwork, files, product or quan…" at bounding box center [0, 0] width 0 height 0
click at [643, 234] on span at bounding box center [638, 240] width 12 height 13
click at [0, 0] on input "I agree to the Terms and Conditions" at bounding box center [0, 0] width 0 height 0
click at [896, 496] on input "COMPLETE PURCHASE" at bounding box center [879, 499] width 157 height 27
type input "PROCESSING, PLEASE WAIT..."
